Goal: Navigation & Orientation: Find specific page/section

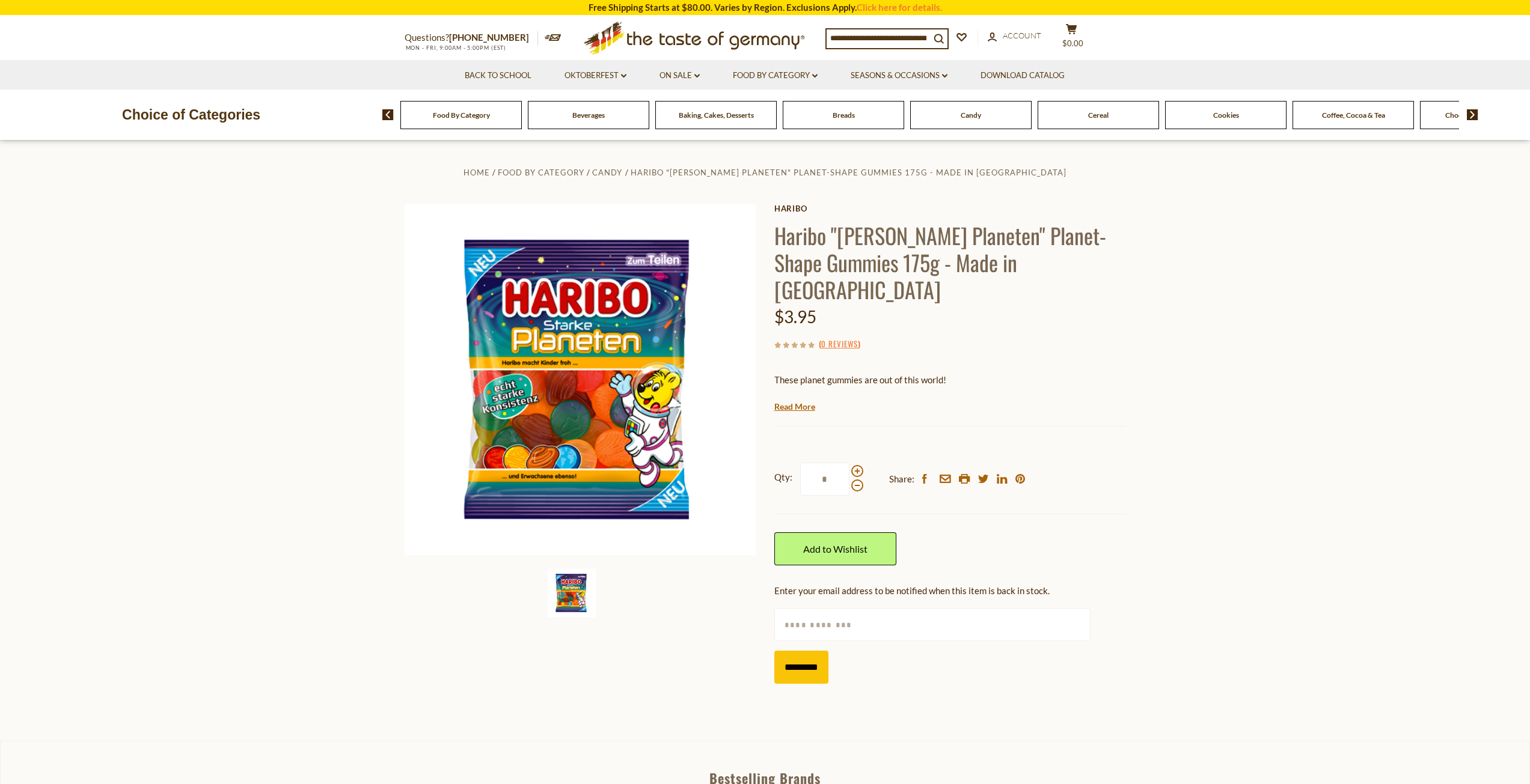
click at [522, 127] on div "Candy" at bounding box center [461, 115] width 122 height 28
click at [522, 115] on div "Candy" at bounding box center [461, 115] width 122 height 28
click at [963, 112] on span "Candy" at bounding box center [971, 115] width 20 height 9
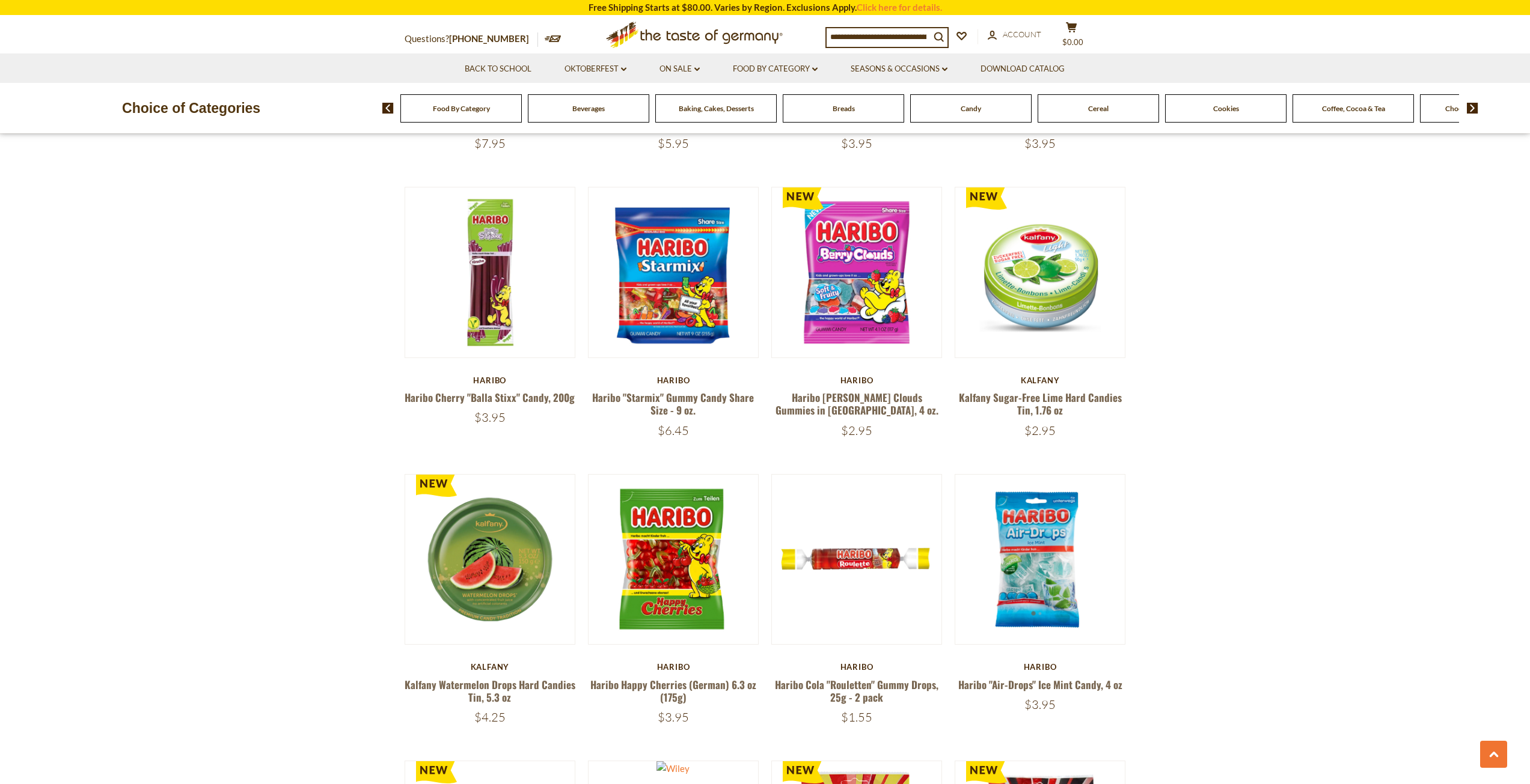
scroll to position [1683, 0]
